Goal: Task Accomplishment & Management: Use online tool/utility

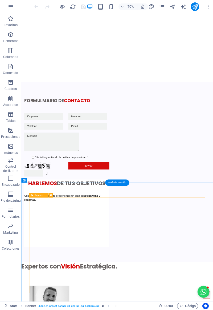
scroll to position [1142, 0]
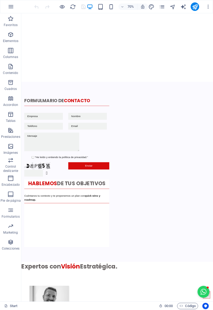
click at [107, 7] on div "70%" at bounding box center [118, 6] width 62 height 9
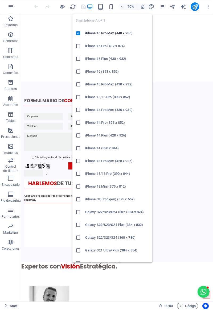
click at [109, 7] on icon "button" at bounding box center [111, 7] width 6 height 6
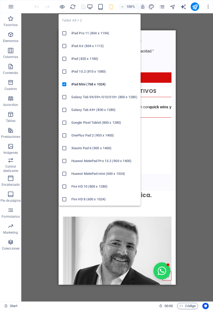
click at [33, 179] on div "Arrastra aquí para reemplazar el contenido existente. Si quieres crear un eleme…" at bounding box center [117, 157] width 192 height 288
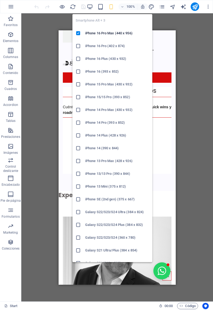
click at [110, 9] on icon "button" at bounding box center [111, 7] width 6 height 6
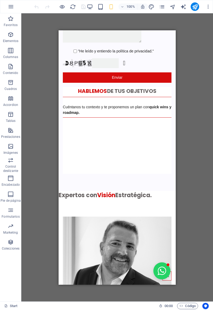
click at [114, 7] on div "100%" at bounding box center [118, 6] width 62 height 9
click at [109, 6] on icon "button" at bounding box center [111, 7] width 6 height 6
click at [109, 7] on icon "button" at bounding box center [111, 7] width 6 height 6
click at [114, 7] on icon "button" at bounding box center [111, 7] width 6 height 6
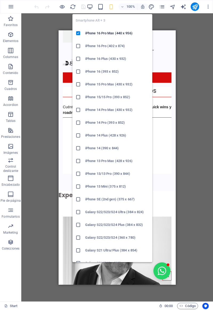
click at [112, 9] on icon "button" at bounding box center [111, 7] width 6 height 6
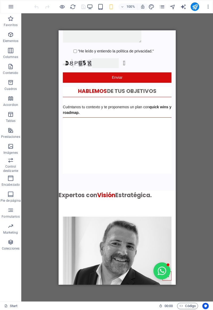
click at [110, 7] on icon "button" at bounding box center [111, 7] width 6 height 6
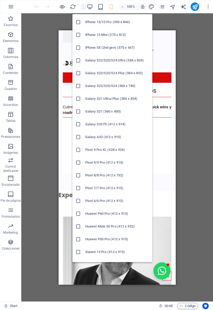
scroll to position [0, 0]
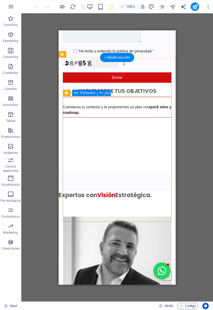
click at [164, 85] on div ""He leído y entiendo la política de privacidad." ¿Ilegible? Regenerar Enviar" at bounding box center [117, 21] width 109 height 128
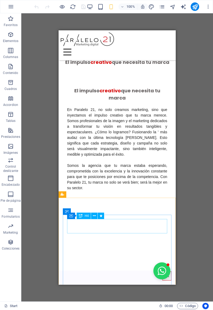
scroll to position [704, 0]
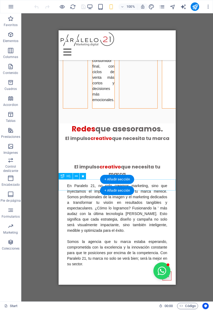
click at [77, 134] on div "Redes que asesoramos." at bounding box center [117, 128] width 117 height 11
click at [107, 187] on div "+ Añadir sección" at bounding box center [117, 190] width 34 height 9
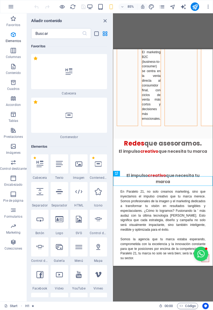
scroll to position [1787, 0]
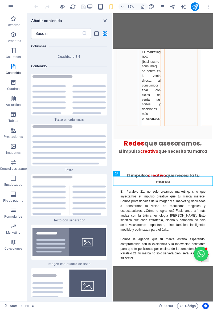
click at [14, 52] on icon "button" at bounding box center [13, 50] width 6 height 6
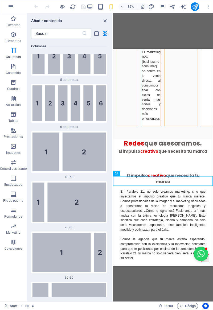
scroll to position [509, 0]
click at [42, 106] on img at bounding box center [68, 104] width 73 height 36
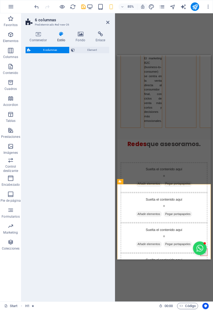
select select "rem"
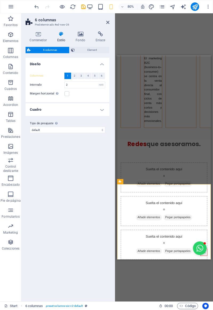
click at [102, 74] on span "6" at bounding box center [102, 76] width 2 height 6
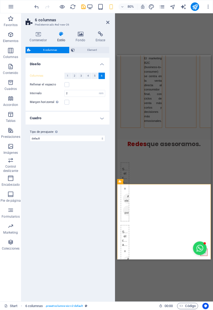
click at [67, 86] on label at bounding box center [66, 84] width 5 height 5
click at [0, 0] on input "Rellenar el espacio" at bounding box center [0, 0] width 0 height 0
click at [67, 103] on label at bounding box center [66, 102] width 5 height 5
click at [0, 0] on input "Margen horizontal Solo si el "Ancho del contenido" de los contenedores no se ha…" at bounding box center [0, 0] width 0 height 0
click at [50, 120] on h4 "Cuadro" at bounding box center [68, 118] width 84 height 13
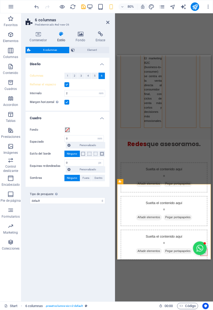
click at [86, 178] on span "Fuera" at bounding box center [86, 178] width 7 height 6
type input "2"
type input "4"
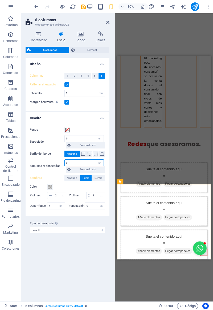
click at [68, 164] on input "0" at bounding box center [84, 163] width 39 height 6
click at [77, 165] on input "0" at bounding box center [84, 163] width 39 height 6
click at [72, 164] on input "0" at bounding box center [84, 163] width 39 height 6
click at [80, 124] on div "Fondo Espaciado 0 px rem % vw vh Personalizado Personalizado 0 px rem % vw vh 0…" at bounding box center [68, 168] width 86 height 95
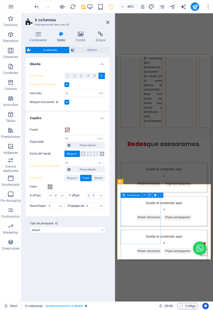
click at [141, 220] on span "Añadir elementos" at bounding box center [157, 215] width 32 height 7
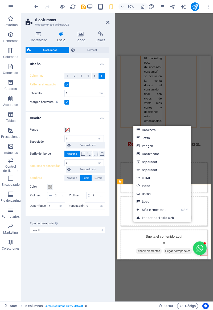
click at [140, 140] on link "Texto" at bounding box center [161, 138] width 57 height 8
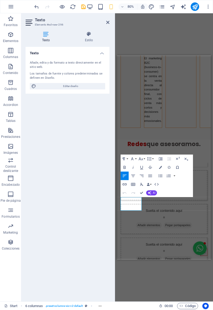
scroll to position [705, 0]
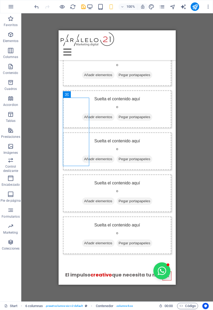
scroll to position [814, 0]
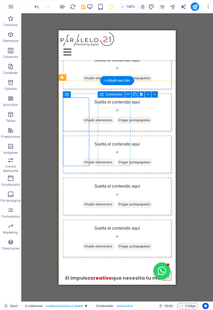
click at [117, 82] on span "Pegar portapapeles" at bounding box center [135, 77] width 36 height 7
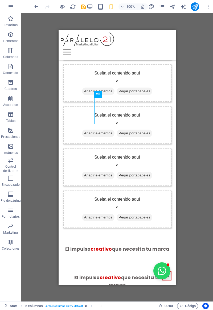
click at [37, 9] on icon "undo" at bounding box center [37, 7] width 6 height 6
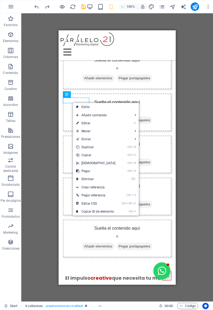
click at [78, 156] on icon at bounding box center [77, 155] width 3 height 8
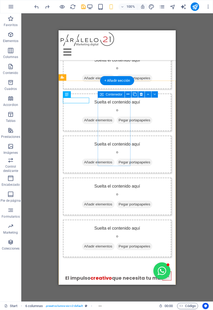
click at [117, 82] on span "Pegar portapapeles" at bounding box center [135, 77] width 36 height 7
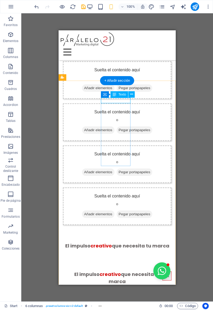
click at [112, 57] on div "Facebook" at bounding box center [117, 54] width 109 height 6
click at [111, 57] on div "Facebook" at bounding box center [117, 54] width 109 height 6
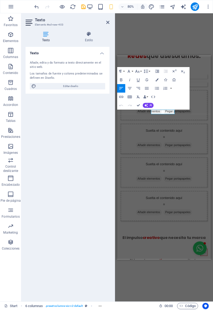
scroll to position [814, 0]
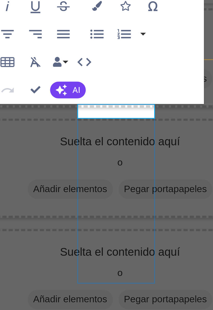
click at [4, 16] on div "Facebook ​Instagram Suelta el contenido aquí o Añadir elementos Pegar portapape…" at bounding box center [24, 29] width 117 height 218
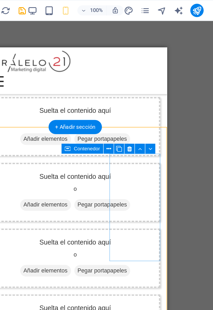
click at [78, 109] on span "Pegar portapapeles" at bounding box center [60, 105] width 36 height 7
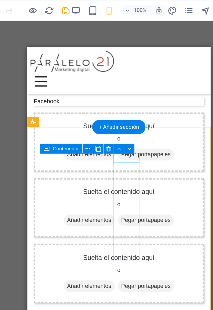
click at [86, 84] on div "Facebook" at bounding box center [85, 82] width 109 height 6
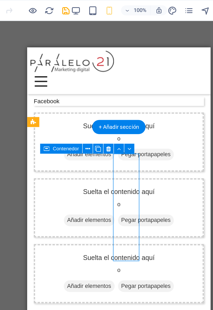
click at [88, 84] on div "Facebook" at bounding box center [85, 82] width 109 height 6
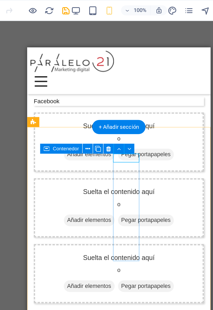
click at [87, 84] on div "Facebook" at bounding box center [85, 82] width 109 height 6
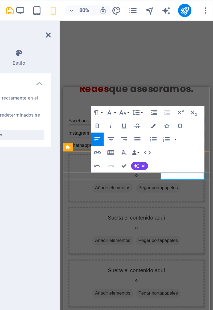
click at [169, 136] on p "WhathappsFacebook" at bounding box center [121, 134] width 109 height 6
click at [163, 136] on p "WhathappsFacebook" at bounding box center [121, 134] width 109 height 6
click at [167, 136] on p "WhathappsFacebook" at bounding box center [121, 134] width 109 height 6
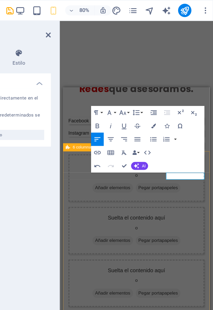
click at [97, 169] on div "Facebook Instagram Whathapps Suelta el contenido aquí o Añadir elementos Pegar …" at bounding box center [121, 187] width 117 height 186
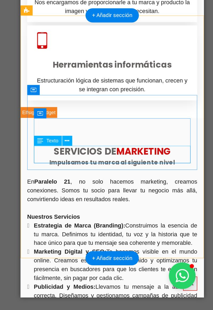
scroll to position [0, 0]
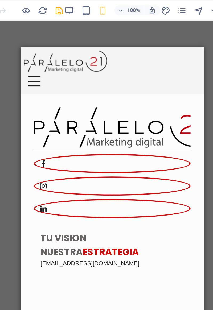
click at [85, 7] on icon "save" at bounding box center [83, 7] width 6 height 6
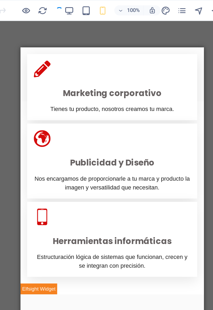
scroll to position [270, 0]
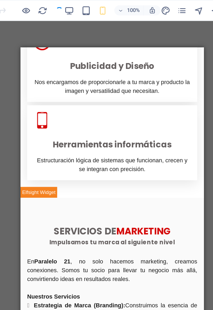
checkbox input "false"
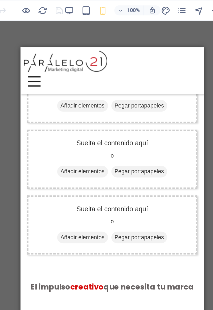
scroll to position [844, 0]
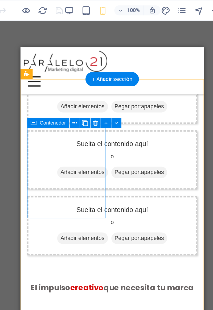
click at [79, 89] on span "Pegar portapapeles" at bounding box center [97, 84] width 36 height 7
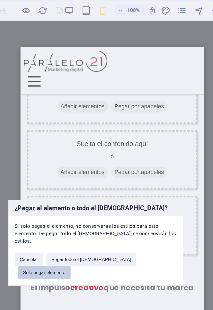
click at [91, 170] on button "Solo pegar elemento" at bounding box center [74, 174] width 34 height 8
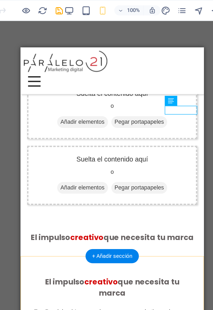
click at [124, 64] on div "Facebook" at bounding box center [79, 61] width 109 height 6
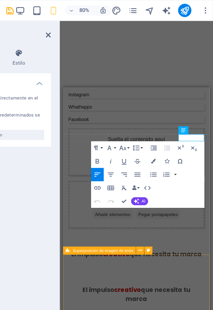
click at [170, 116] on p "Facebook" at bounding box center [121, 113] width 109 height 6
click at [162, 116] on p "​" at bounding box center [121, 113] width 109 height 6
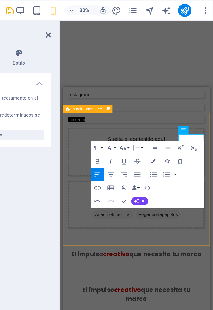
click at [112, 122] on div "Facebook Instagram Whathapps ​ LinkedIn Suelta el contenido aquí o Añadir eleme…" at bounding box center [121, 139] width 117 height 153
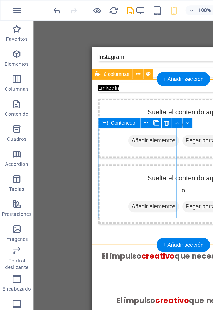
click at [150, 111] on span "Pegar portapapeles" at bounding box center [168, 106] width 36 height 7
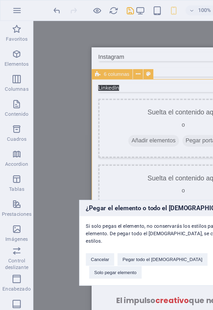
click at [91, 170] on button "Solo pegar elemento" at bounding box center [74, 174] width 34 height 8
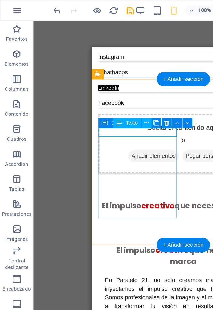
click at [107, 85] on div "Facebook" at bounding box center [150, 83] width 109 height 6
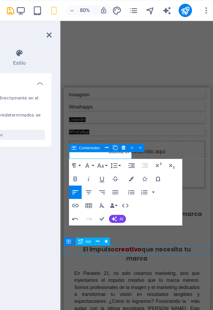
click at [69, 185] on div "Facebook Instagram Whathapps LinkedIn WhatsApp Suelta el contenido aquí o Añadi…" at bounding box center [121, 123] width 117 height 121
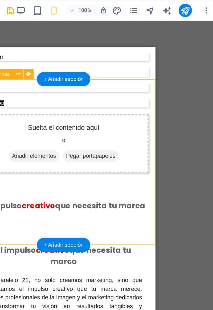
click at [30, 120] on div "Facebook Instagram Whathapps LinkedIn WhatsApp Suelta el contenido aquí o Añadi…" at bounding box center [30, 83] width 117 height 121
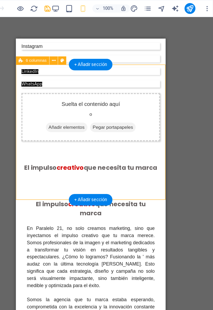
scroll to position [0, 0]
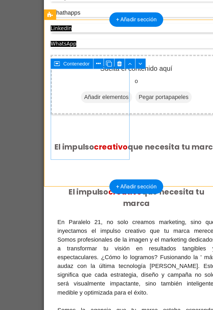
click at [45, 108] on div "H2 Banner Banner Contenedor Contenedor Banner 2 columnas Contenedor Contenedor …" at bounding box center [117, 157] width 192 height 288
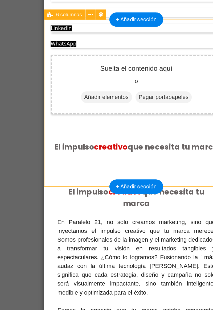
click at [101, 82] on div "Facebook Instagram Whathapps LinkedIn WhatsApp Suelta el contenido aquí o Añadi…" at bounding box center [102, 24] width 117 height 121
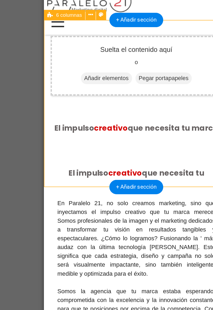
scroll to position [844, 0]
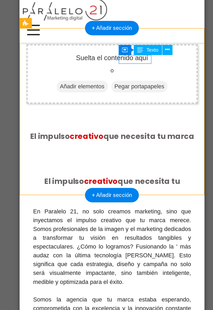
click at [87, 2] on div "Whathapps" at bounding box center [78, 0] width 109 height 6
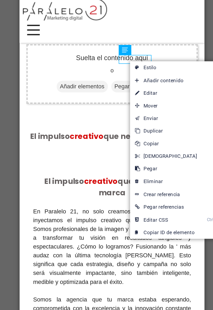
click at [89, 2] on div "Whathapps" at bounding box center [78, 0] width 109 height 6
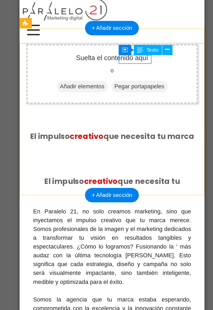
click at [89, 2] on div "Whathapps" at bounding box center [78, 0] width 109 height 6
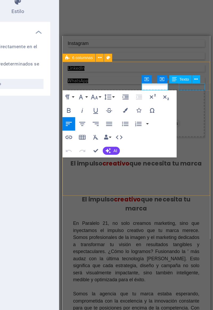
scroll to position [0, 0]
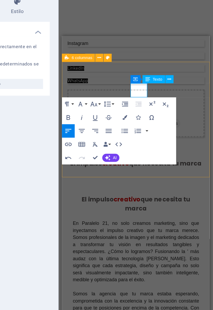
click at [119, 54] on p "- YouTube" at bounding box center [120, 52] width 109 height 6
click at [124, 54] on p "- YouTube" at bounding box center [120, 52] width 109 height 6
click at [120, 54] on p "- YouTube" at bounding box center [120, 52] width 109 height 6
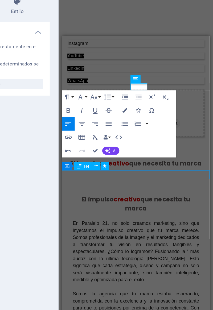
click at [140, 138] on button at bounding box center [138, 138] width 5 height 5
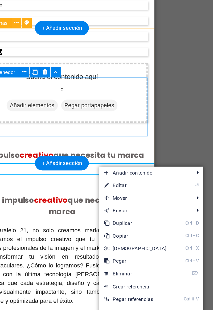
click at [17, 61] on div "Suelta el contenido aquí o Añadir elementos Pegar portapapeles" at bounding box center [28, 57] width 109 height 38
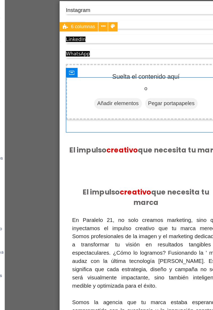
click at [77, 75] on div "Suelta el contenido aquí o Añadir elementos Pegar portapapeles" at bounding box center [118, 63] width 109 height 38
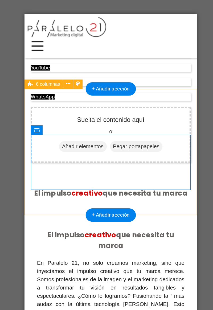
scroll to position [814, 0]
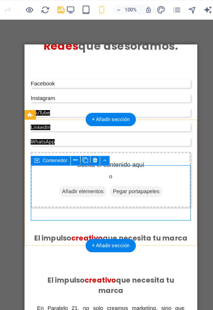
click at [92, 148] on span "Pegar portapapeles" at bounding box center [101, 144] width 36 height 7
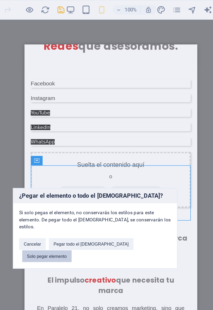
click at [91, 170] on button "Solo pegar elemento" at bounding box center [74, 174] width 34 height 8
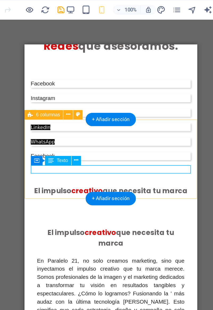
click at [39, 123] on div "Facebook" at bounding box center [83, 120] width 109 height 6
click at [40, 123] on div "Facebook" at bounding box center [83, 120] width 109 height 6
click at [74, 116] on div "H2 Banner Banner Contenedor Contenedor Banner 2 columnas Contenedor Contenedor …" at bounding box center [117, 157] width 192 height 288
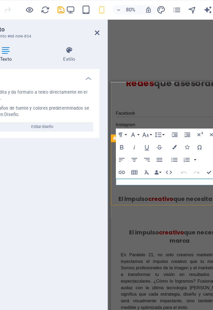
click at [129, 160] on p "Facebook" at bounding box center [169, 158] width 109 height 6
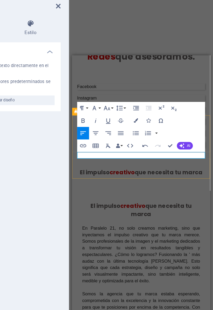
click at [92, 151] on div "Facebook Instagram YouTube LinkedIn WhatsApp Google Ads" at bounding box center [130, 106] width 117 height 89
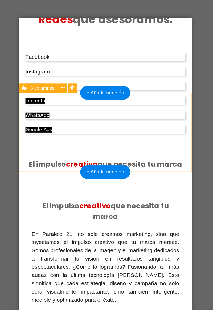
click at [21, 94] on div "Facebook Instagram YouTube LinkedIn WhatsApp Google Ads" at bounding box center [77, 68] width 117 height 89
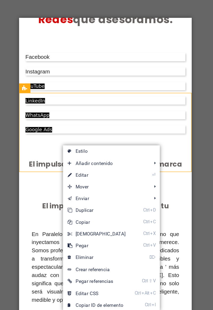
click at [93, 169] on icon at bounding box center [93, 169] width 3 height 8
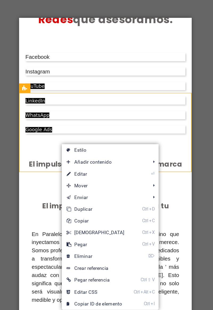
click at [92, 184] on icon at bounding box center [92, 184] width 3 height 8
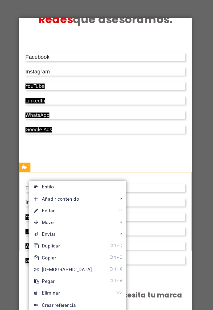
click at [71, 218] on icon at bounding box center [70, 217] width 3 height 8
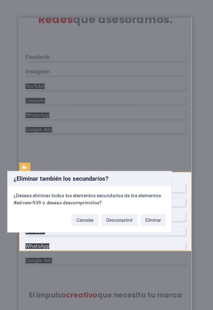
click at [146, 168] on button "Eliminar" at bounding box center [149, 168] width 17 height 8
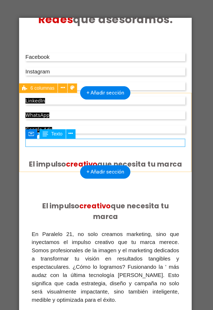
click at [44, 96] on div "Google Ads" at bounding box center [77, 94] width 109 height 6
click at [20, 88] on div "Facebook Instagram YouTube LinkedIn WhatsApp Google Ads" at bounding box center [77, 68] width 117 height 89
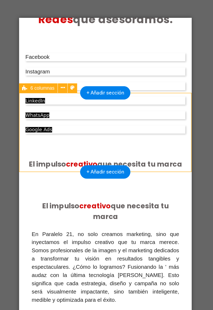
click at [28, 81] on div "Facebook Instagram YouTube LinkedIn WhatsApp Google Ads" at bounding box center [77, 68] width 117 height 89
click at [31, 79] on div "Facebook Instagram YouTube LinkedIn WhatsApp Google Ads" at bounding box center [77, 68] width 117 height 89
select select "rem"
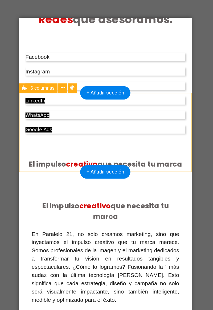
select select "px"
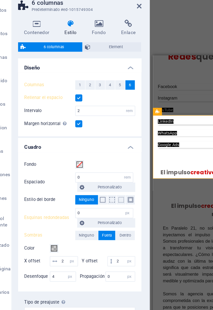
click at [67, 85] on label at bounding box center [66, 84] width 5 height 5
click at [0, 0] on input "Rellenar el espacio" at bounding box center [0, 0] width 0 height 0
click at [70, 93] on input "2" at bounding box center [85, 93] width 40 height 6
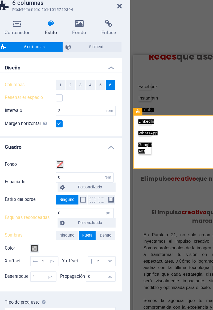
click at [67, 84] on label at bounding box center [66, 84] width 5 height 5
click at [0, 0] on input "Rellenar el espacio" at bounding box center [0, 0] width 0 height 0
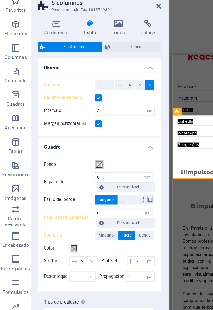
click at [68, 129] on span at bounding box center [67, 130] width 4 height 4
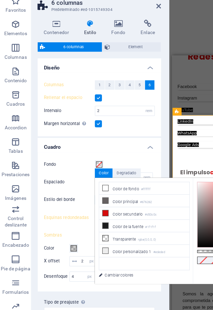
click at [71, 162] on icon at bounding box center [72, 163] width 4 height 4
type input "#d50c0c"
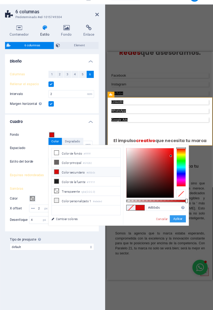
click at [180, 206] on button "Aplicar" at bounding box center [180, 205] width 14 height 6
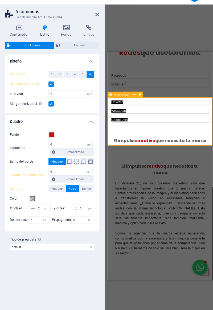
scroll to position [0, 0]
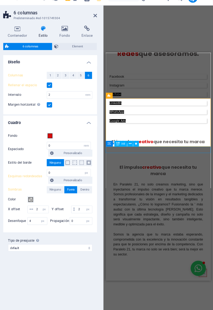
click at [123, 148] on div "Facebook Instagram YouTube LinkedIn WhatsApp Google Ads" at bounding box center [164, 103] width 117 height 89
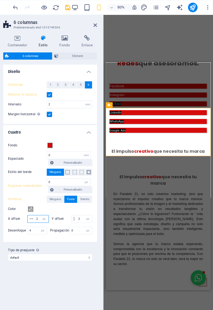
click at [55, 195] on input "2" at bounding box center [60, 196] width 12 height 6
click at [58, 195] on input "2" at bounding box center [60, 196] width 12 height 6
type input "1"
click at [60, 186] on div "Color" at bounding box center [67, 187] width 75 height 6
click at [59, 195] on input "1" at bounding box center [60, 196] width 12 height 6
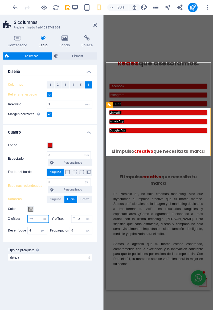
click at [58, 194] on input "1" at bounding box center [60, 196] width 12 height 6
type input "1"
type input "2"
click at [108, 20] on h2 "6 columnas" at bounding box center [72, 20] width 75 height 5
click at [108, 24] on icon at bounding box center [107, 22] width 3 height 4
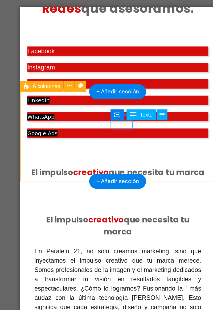
click at [80, 56] on div "YouTube" at bounding box center [78, 53] width 109 height 6
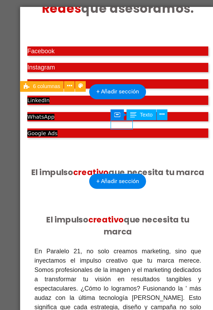
click at [79, 56] on div "YouTube" at bounding box center [78, 53] width 109 height 6
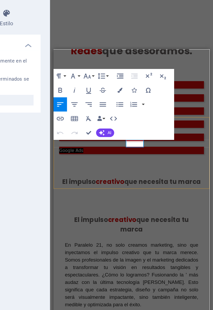
click at [71, 97] on span "YouTube" at bounding box center [64, 96] width 13 height 4
click at [156, 81] on icon "button" at bounding box center [157, 80] width 3 height 3
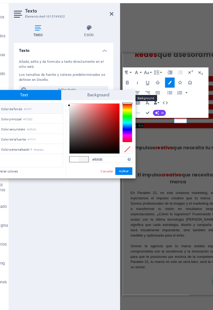
click at [78, 92] on span "Background" at bounding box center [97, 91] width 63 height 9
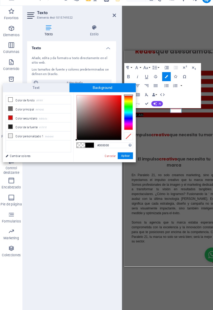
click at [10, 136] on icon at bounding box center [10, 136] width 4 height 4
click at [12, 103] on li "Color de fondo #ffffff" at bounding box center [36, 102] width 61 height 9
click at [33, 90] on span "Text" at bounding box center [34, 91] width 63 height 9
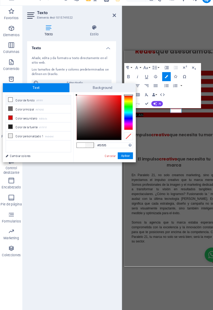
click at [81, 91] on span "Background" at bounding box center [97, 91] width 63 height 9
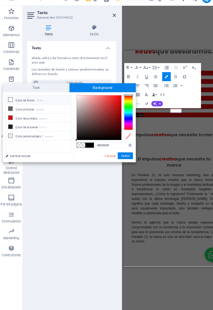
type input "rgba(0, 0, 0, 0)"
click at [116, 156] on button "Aplicar" at bounding box center [118, 155] width 14 height 6
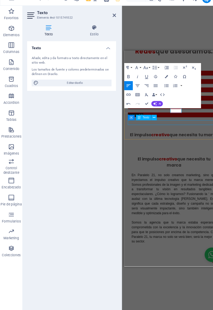
click at [190, 129] on div "Google Ads" at bounding box center [182, 126] width 109 height 6
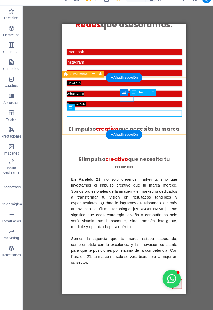
click at [120, 72] on div "YouTube" at bounding box center [120, 70] width 109 height 6
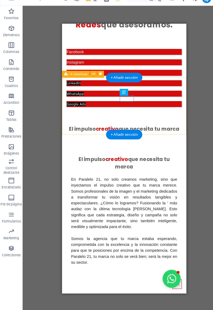
scroll to position [813, 0]
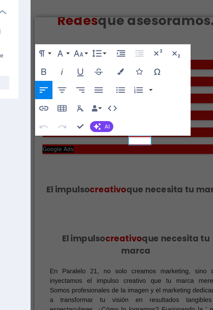
click at [156, 81] on icon "button" at bounding box center [157, 80] width 3 height 3
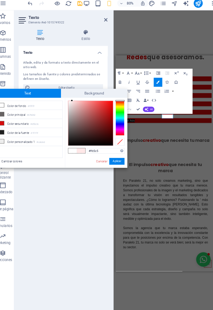
type input "#ffc3c3"
click at [81, 93] on span "Background" at bounding box center [97, 91] width 63 height 9
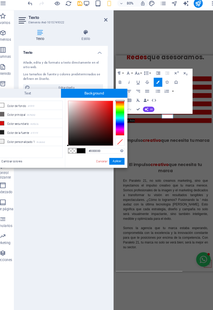
type input "rgba(0, 0, 0, 0)"
click at [118, 158] on button "Aplicar" at bounding box center [118, 156] width 14 height 6
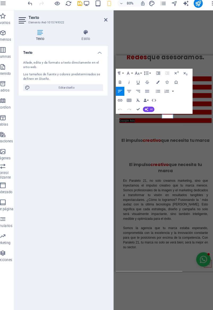
click at [157, 152] on div "Facebook Instagram YouTube LinkedIn WhatsApp Google Ads" at bounding box center [174, 107] width 117 height 89
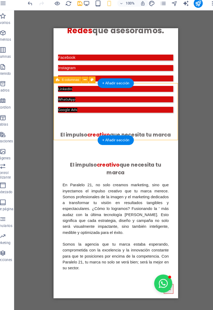
click at [104, 105] on div "Facebook Instagram YouTube LinkedIn WhatsApp Google Ads" at bounding box center [112, 80] width 117 height 89
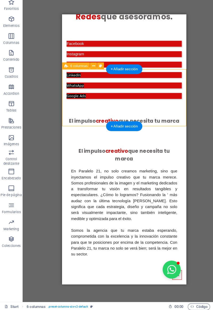
scroll to position [0, 0]
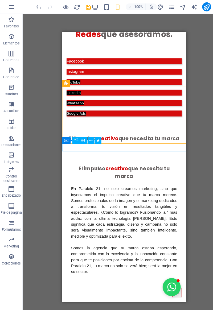
click at [78, 136] on div "El impulso creativo que necesita tu marca" at bounding box center [120, 131] width 117 height 7
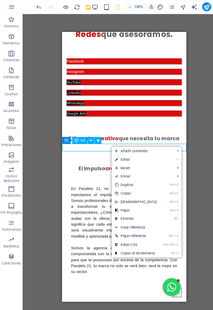
click at [108, 189] on div "En Paralelo 21, no solo creamos marketing, sino que inyectamos el impulso creat…" at bounding box center [121, 215] width 100 height 89
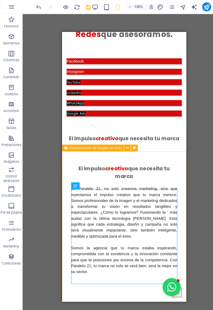
click at [76, 140] on span "Superposición de imagen de texto" at bounding box center [90, 139] width 48 height 3
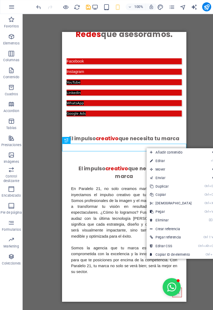
click at [145, 209] on link "⌦ Eliminar" at bounding box center [161, 208] width 46 height 8
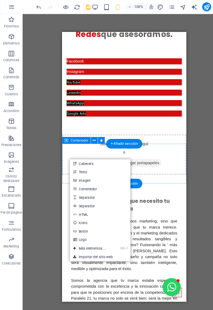
click at [72, 148] on div "Suelta el contenido aquí o Añadir elementos Pegar portapapeles" at bounding box center [120, 147] width 117 height 38
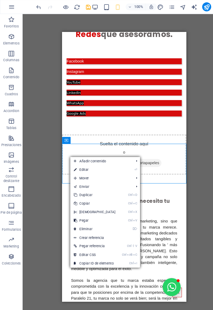
click at [72, 216] on icon at bounding box center [71, 216] width 3 height 8
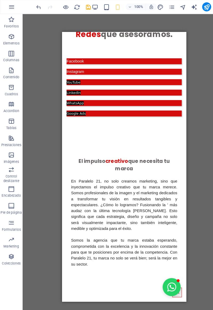
click at [49, 167] on div "H2 Banner Banner Contenedor Contenedor Banner 2 columnas Contenedor Contenedor …" at bounding box center [117, 157] width 192 height 288
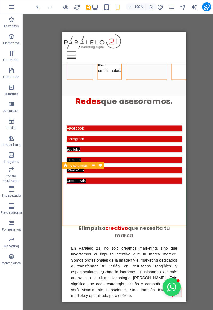
scroll to position [735, 0]
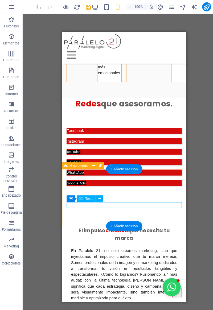
click at [91, 177] on div "Google Ads" at bounding box center [120, 175] width 109 height 6
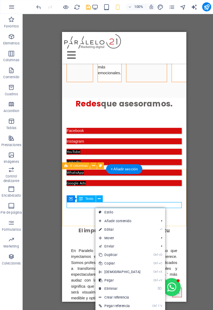
click at [91, 177] on div "Google Ads" at bounding box center [120, 175] width 109 height 6
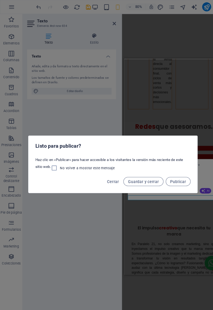
click at [107, 172] on span "Cerrar" at bounding box center [106, 171] width 11 height 4
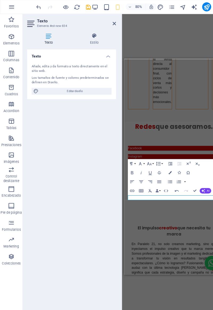
click at [87, 117] on div "Texto Añade, edita y da formato a texto directamente en el sitio web. Los tamañ…" at bounding box center [68, 172] width 84 height 251
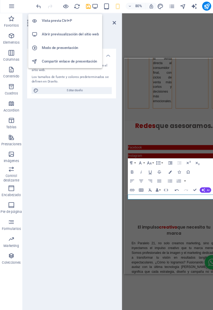
click at [38, 7] on icon "undo" at bounding box center [37, 7] width 6 height 6
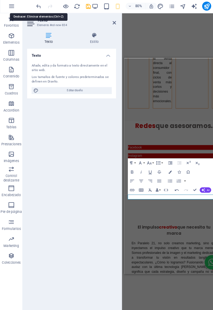
click at [36, 7] on icon "undo" at bounding box center [37, 7] width 6 height 6
click at [36, 6] on icon "undo" at bounding box center [37, 7] width 6 height 6
click at [36, 7] on icon "undo" at bounding box center [37, 7] width 6 height 6
click at [37, 9] on icon "undo" at bounding box center [37, 7] width 6 height 6
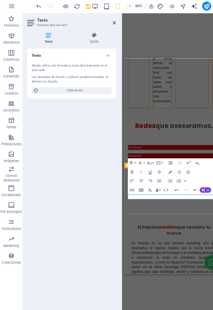
click at [164, 215] on p "Google Ads Google Ads" at bounding box center [182, 213] width 109 height 6
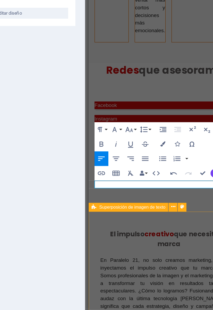
scroll to position [736, 0]
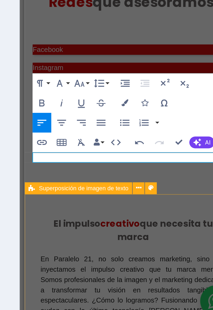
click at [63, 12] on p "Google Ads Google Ads" at bounding box center [83, 10] width 109 height 6
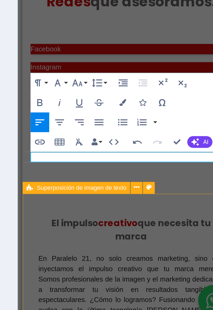
click at [63, 12] on p "Google Ads Google Ads" at bounding box center [81, 9] width 109 height 6
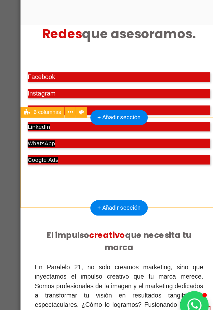
click at [123, 48] on div "WhatsApp" at bounding box center [79, 45] width 109 height 6
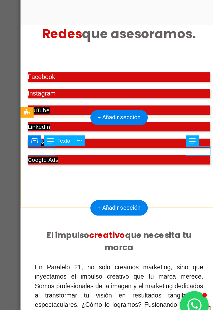
click at [26, 8] on div "Facebook" at bounding box center [79, 6] width 109 height 6
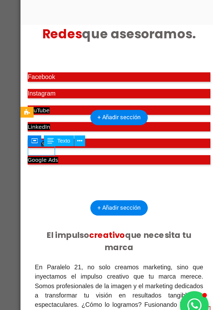
click at [26, 8] on div "Facebook" at bounding box center [79, 6] width 109 height 6
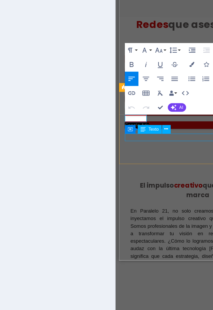
click at [144, 75] on div "Google Ads" at bounding box center [177, 72] width 109 height 6
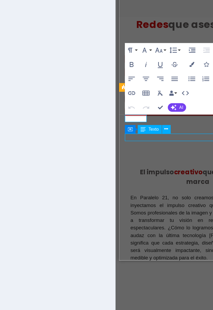
click at [144, 80] on div "Facebook Instagram YouTube LinkedIn WhatsApp" at bounding box center [177, 42] width 117 height 79
click at [143, 80] on div "Facebook Instagram YouTube LinkedIn WhatsApp" at bounding box center [177, 42] width 117 height 79
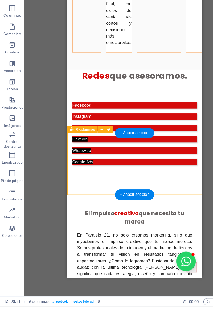
scroll to position [0, 0]
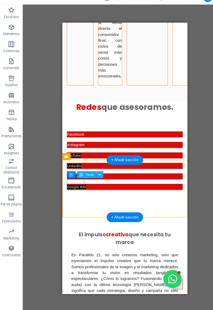
click at [72, 130] on div "Facebook" at bounding box center [121, 127] width 109 height 6
click at [71, 130] on div "Facebook" at bounding box center [121, 127] width 109 height 6
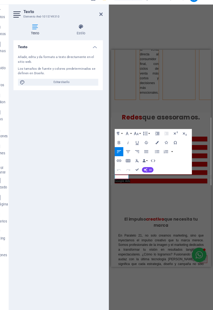
click at [93, 40] on h4 "Estilo" at bounding box center [88, 36] width 41 height 11
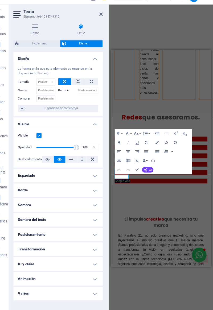
click at [84, 86] on button at bounding box center [86, 86] width 13 height 6
click at [97, 87] on icon at bounding box center [98, 86] width 3 height 6
type input "100"
select select "%"
click at [73, 87] on icon at bounding box center [73, 86] width 3 height 6
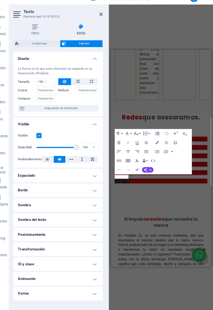
select select "DISABLED_OPTION_VALUE"
type input "100"
click at [129, 210] on iframe at bounding box center [164, 158] width 94 height 204
click at [124, 223] on div "Facebook Instagram YouTube LinkedIn WhatsApp Google Ads" at bounding box center [169, 178] width 117 height 89
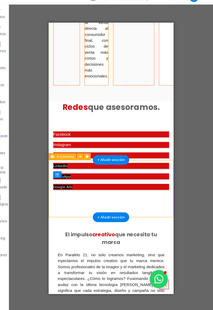
click at [61, 196] on div "Facebook Instagram YouTube LinkedIn WhatsApp Google Ads" at bounding box center [106, 151] width 117 height 89
click at [62, 196] on div "Facebook Instagram YouTube LinkedIn WhatsApp Google Ads" at bounding box center [106, 151] width 117 height 89
select select "rem"
select select "px"
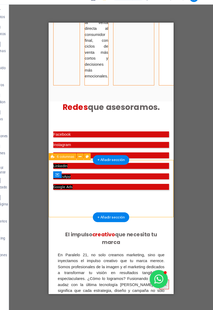
select select "px"
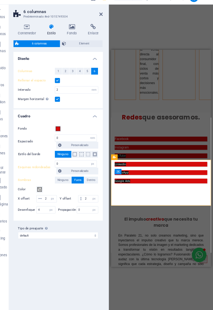
click at [93, 77] on button "5" at bounding box center [95, 76] width 7 height 6
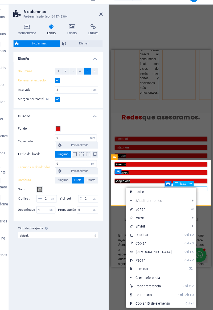
click at [139, 238] on link "Ctrl C Copiar" at bounding box center [155, 238] width 46 height 8
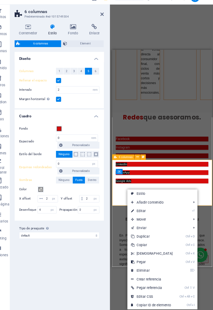
click at [137, 255] on icon at bounding box center [136, 255] width 3 height 8
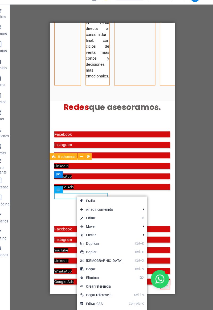
click at [89, 270] on icon at bounding box center [88, 270] width 3 height 8
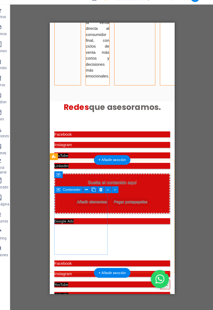
scroll to position [734, 0]
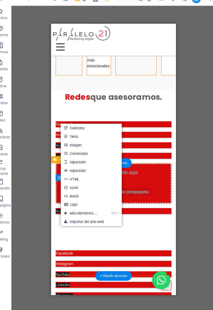
click at [56, 193] on div "Suelta el contenido aquí o Añadir elementos Pegar portapapeles" at bounding box center [109, 174] width 109 height 38
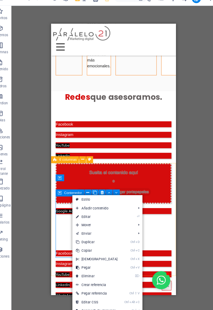
click at [84, 267] on icon at bounding box center [83, 267] width 3 height 8
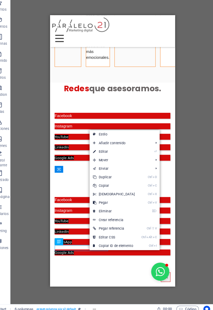
click at [100, 215] on icon at bounding box center [100, 214] width 3 height 8
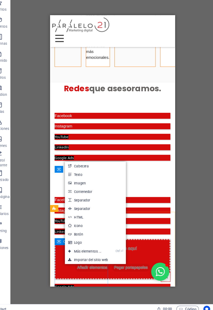
click at [66, 245] on icon at bounding box center [67, 243] width 4 height 6
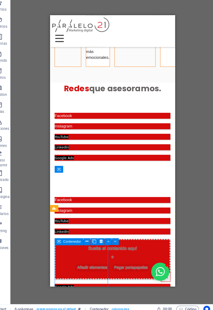
click at [67, 244] on icon at bounding box center [67, 243] width 4 height 6
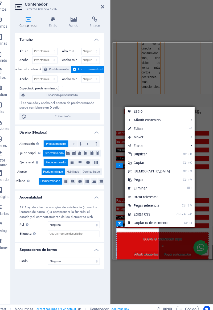
click at [133, 193] on icon at bounding box center [133, 193] width 3 height 8
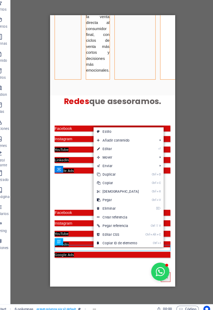
click at [106, 213] on link "⌦ Eliminar" at bounding box center [122, 212] width 46 height 8
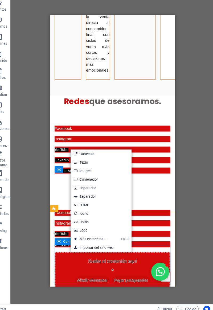
click at [63, 239] on div "Suelta el contenido aquí o Añadir elementos Pegar portapapeles" at bounding box center [108, 256] width 109 height 38
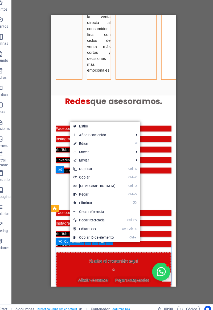
click at [82, 206] on link "⌦ Eliminar" at bounding box center [99, 207] width 46 height 8
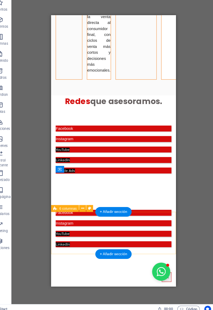
click at [63, 211] on div "Facebook Instagram YouTube LinkedIn" at bounding box center [109, 215] width 117 height 69
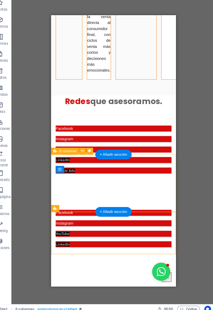
click at [69, 181] on div "Facebook Instagram YouTube LinkedIn Google Ads" at bounding box center [109, 141] width 117 height 79
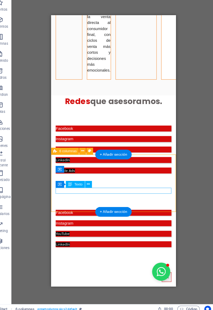
click at [79, 164] on div "Google Ads" at bounding box center [109, 161] width 109 height 6
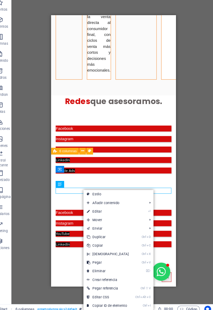
click at [95, 270] on link "⌦ Eliminar" at bounding box center [112, 271] width 46 height 8
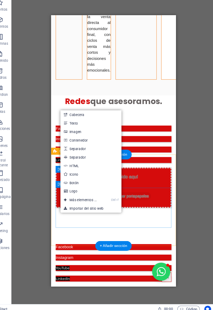
click at [61, 196] on div "Suelta el contenido aquí o Añadir elementos Pegar portapapeles" at bounding box center [109, 177] width 109 height 38
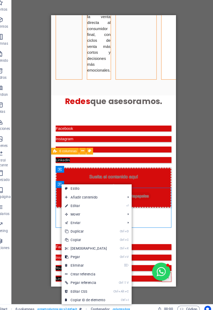
click at [76, 266] on link "⌦ Eliminar" at bounding box center [91, 265] width 46 height 8
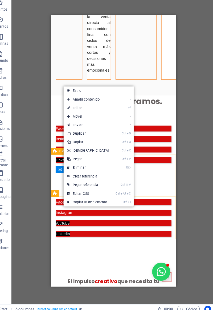
click at [58, 171] on div "Facebook Instagram YouTube LinkedIn" at bounding box center [109, 136] width 117 height 69
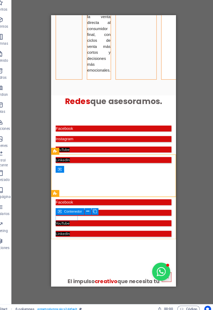
click at [64, 212] on div "Contenedor" at bounding box center [76, 214] width 27 height 6
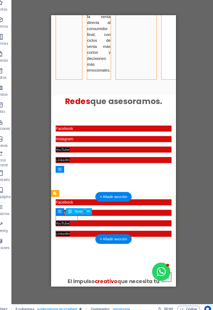
click at [57, 194] on div "Facebook" at bounding box center [109, 191] width 109 height 6
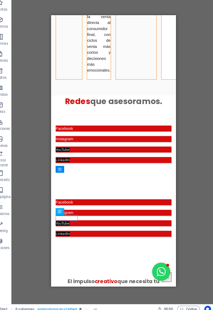
click at [45, 197] on div "H2 Banner Banner Contenedor Contenedor Banner 2 columnas Contenedor Contenedor …" at bounding box center [117, 157] width 192 height 288
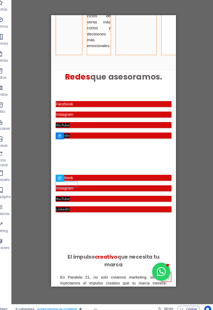
scroll to position [766, 0]
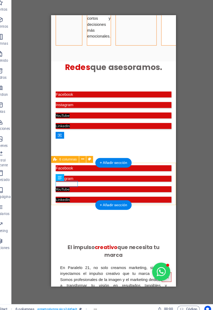
click at [59, 162] on div "Facebook Instagram YouTube LinkedIn" at bounding box center [109, 173] width 117 height 69
click at [57, 161] on div "Facebook Instagram YouTube LinkedIn" at bounding box center [109, 173] width 117 height 69
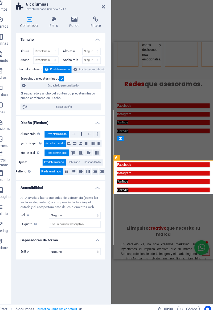
click at [64, 175] on span "Predeterminado" at bounding box center [59, 177] width 19 height 6
click at [130, 166] on div "Facebook Instagram YouTube LinkedIn" at bounding box center [171, 131] width 117 height 69
click at [129, 166] on div "Facebook Instagram YouTube LinkedIn" at bounding box center [171, 131] width 117 height 69
select select "rem"
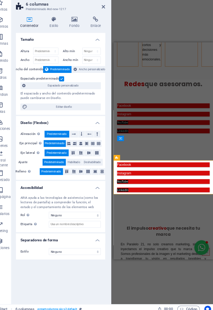
select select "px"
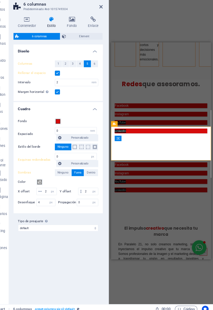
click at [37, 39] on h4 "Contenedor" at bounding box center [39, 36] width 27 height 11
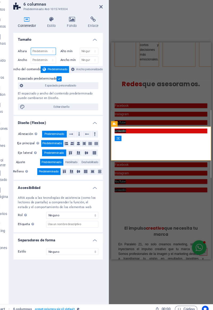
click at [53, 65] on select "Predeterminado px rem % vh vw" at bounding box center [53, 64] width 23 height 6
select select "px"
click at [58, 61] on select "Predeterminado px rem % vh vw" at bounding box center [53, 64] width 23 height 6
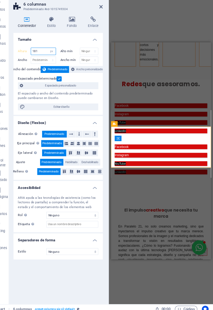
scroll to position [0, 0]
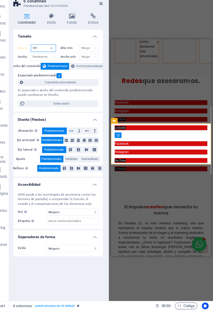
click at [53, 65] on input "181" at bounding box center [53, 64] width 23 height 6
click at [52, 64] on input "181" at bounding box center [53, 64] width 23 height 6
click at [45, 64] on input "181" at bounding box center [53, 64] width 23 height 6
click at [46, 64] on input "181" at bounding box center [53, 64] width 23 height 6
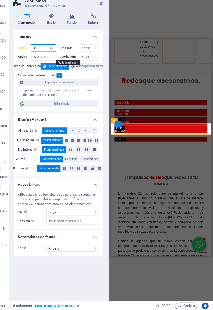
type input "50"
click at [125, 159] on div "Facebook Instagram YouTube LinkedIn" at bounding box center [169, 141] width 117 height 69
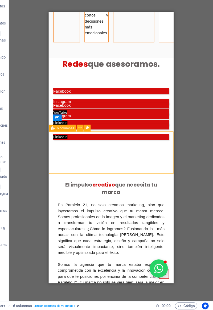
click at [61, 133] on div "Facebook Instagram YouTube LinkedIn" at bounding box center [106, 114] width 117 height 69
click at [61, 131] on div "Facebook Instagram YouTube LinkedIn" at bounding box center [106, 114] width 117 height 69
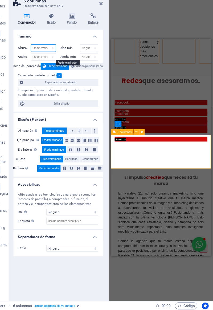
click at [59, 66] on select "Predeterminado px rem % vh vw" at bounding box center [53, 64] width 23 height 6
select select "px"
click at [58, 61] on select "Predeterminado px rem % vh vw" at bounding box center [53, 64] width 23 height 6
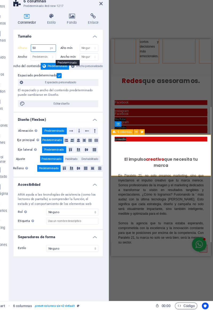
type input "50"
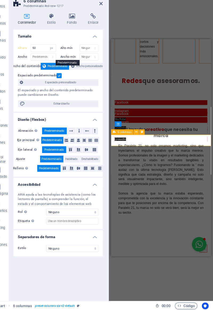
click at [128, 174] on div "El impulso creativo que necesita tu marca En Paralelo 21, no solo creamos marke…" at bounding box center [169, 222] width 117 height 205
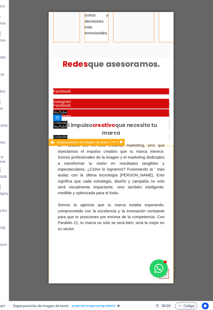
click at [151, 146] on div "El impulso creativo que necesita tu marca En Paralelo 21, no solo creamos marke…" at bounding box center [106, 195] width 117 height 205
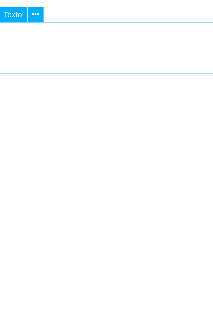
scroll to position [1987, 0]
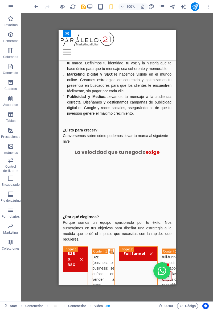
scroll to position [0, 0]
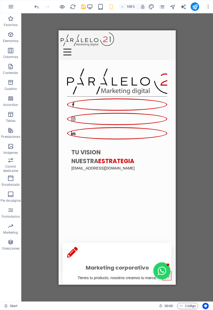
click at [84, 4] on icon "save" at bounding box center [83, 7] width 6 height 6
checkbox input "false"
click at [62, 4] on icon "button" at bounding box center [62, 7] width 6 height 6
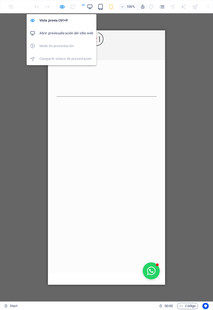
click at [79, 32] on h6 "Abrir previsualización del sitio web" at bounding box center [66, 33] width 54 height 6
